Goal: Task Accomplishment & Management: Manage account settings

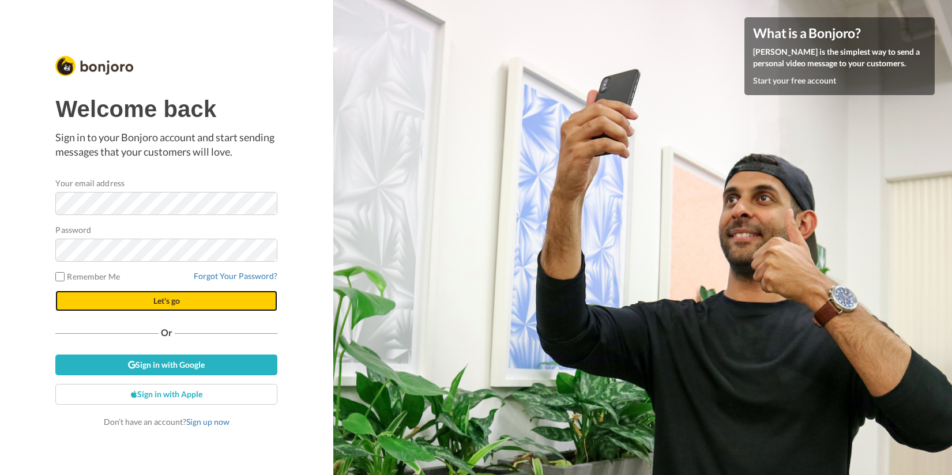
click at [138, 298] on button "Let's go" at bounding box center [166, 300] width 222 height 21
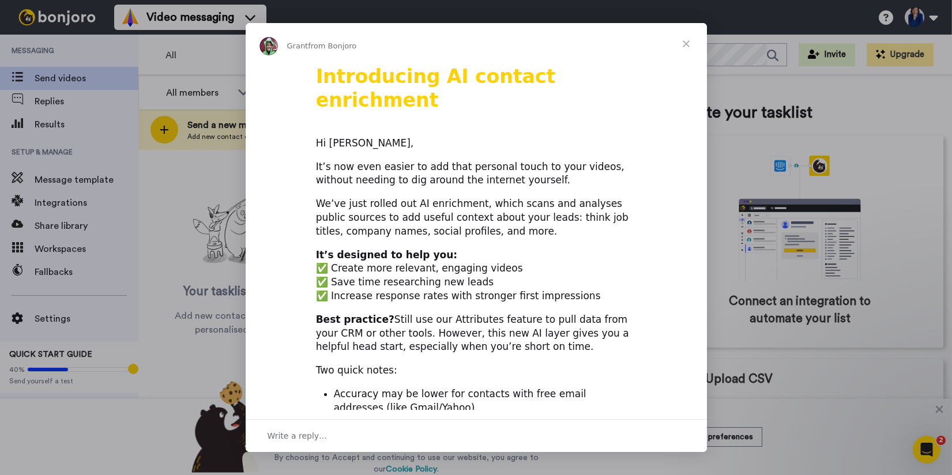
click at [685, 43] on span "Close" at bounding box center [685, 43] width 41 height 41
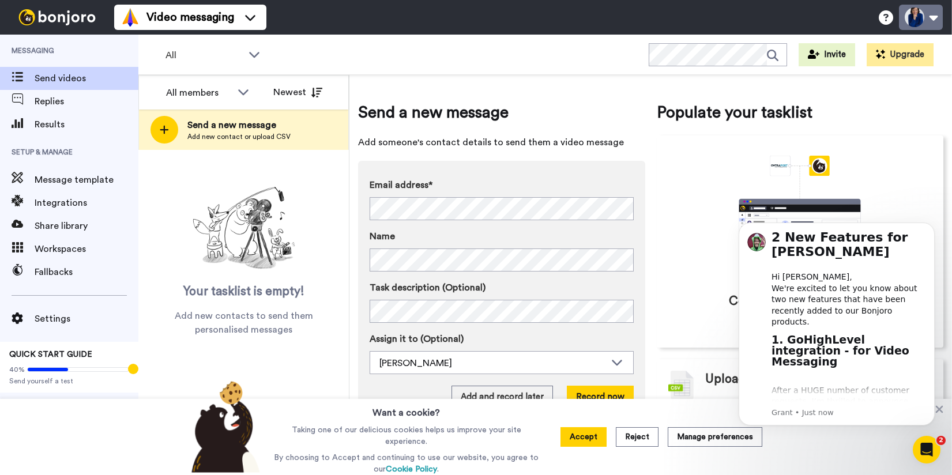
click at [934, 16] on button at bounding box center [921, 17] width 44 height 25
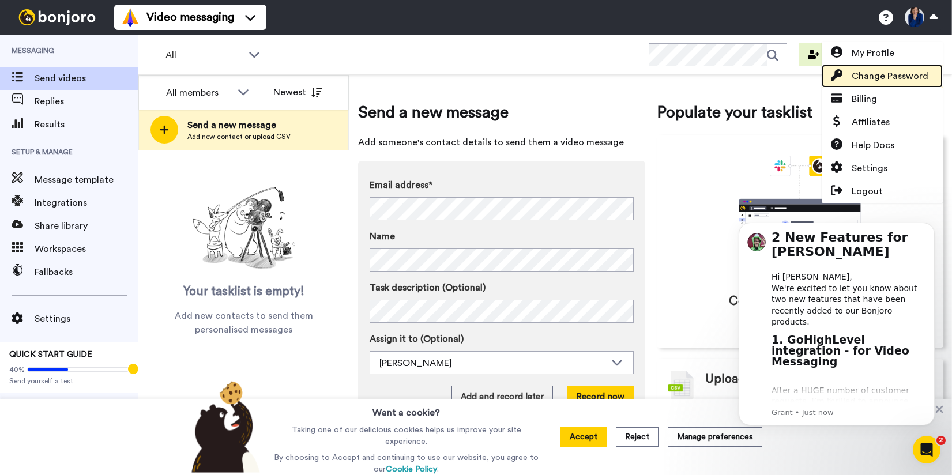
click at [874, 74] on span "Change Password" at bounding box center [889, 76] width 77 height 14
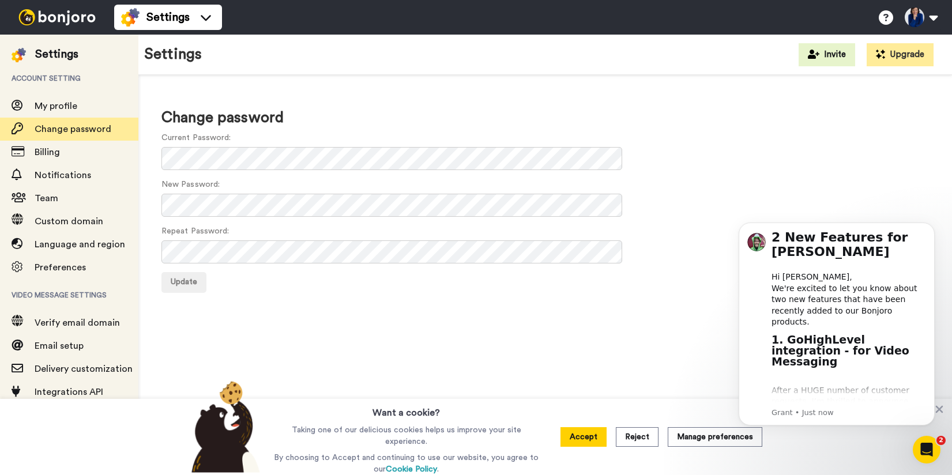
click at [349, 112] on h1 "Change password" at bounding box center [544, 118] width 767 height 17
click at [190, 286] on span "Update" at bounding box center [184, 282] width 27 height 8
